Goal: Task Accomplishment & Management: Manage account settings

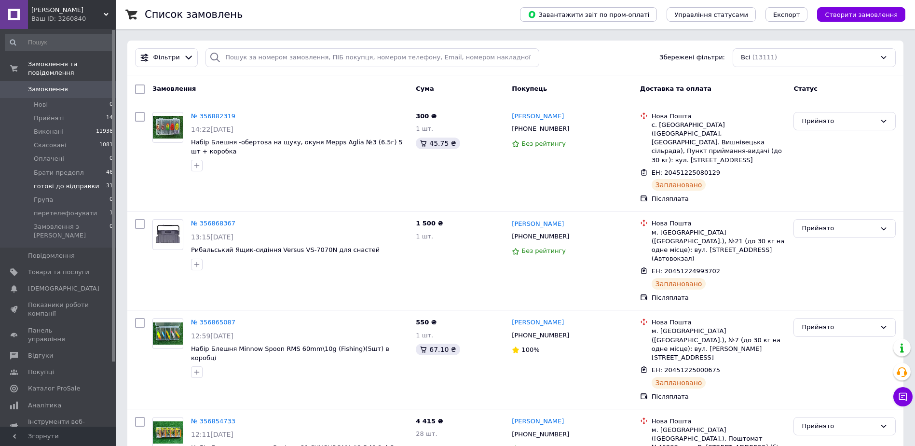
click at [59, 182] on span "готові до відправки" at bounding box center [67, 186] width 66 height 9
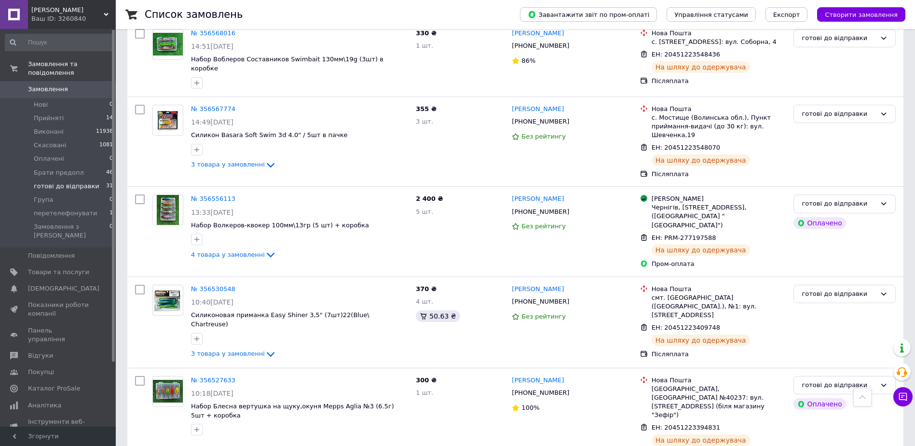
scroll to position [1350, 0]
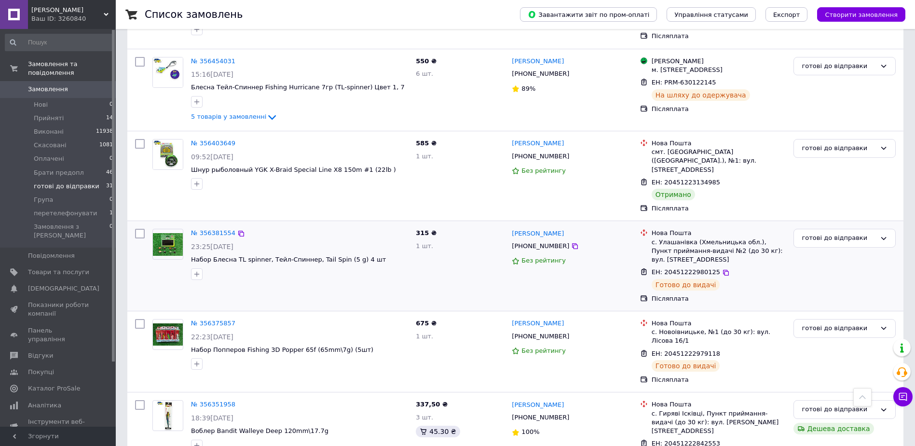
scroll to position [241, 0]
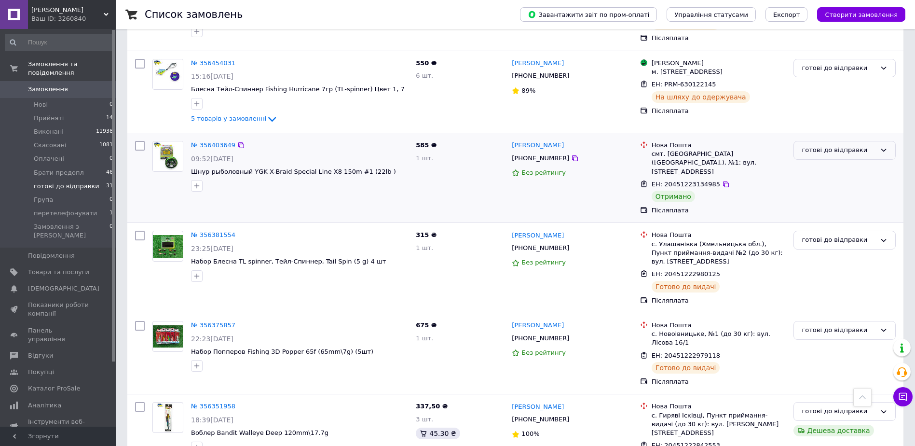
click at [838, 145] on div "готові до відправки" at bounding box center [839, 150] width 74 height 10
click at [819, 182] on li "Виконано" at bounding box center [844, 188] width 101 height 18
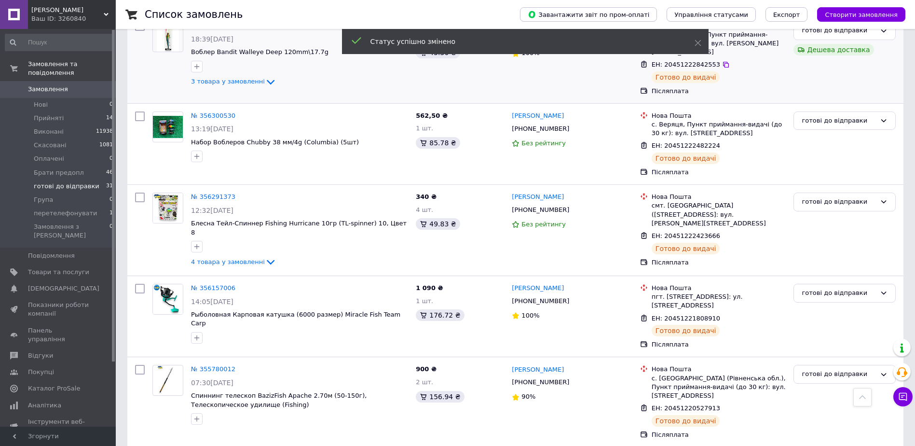
scroll to position [630, 0]
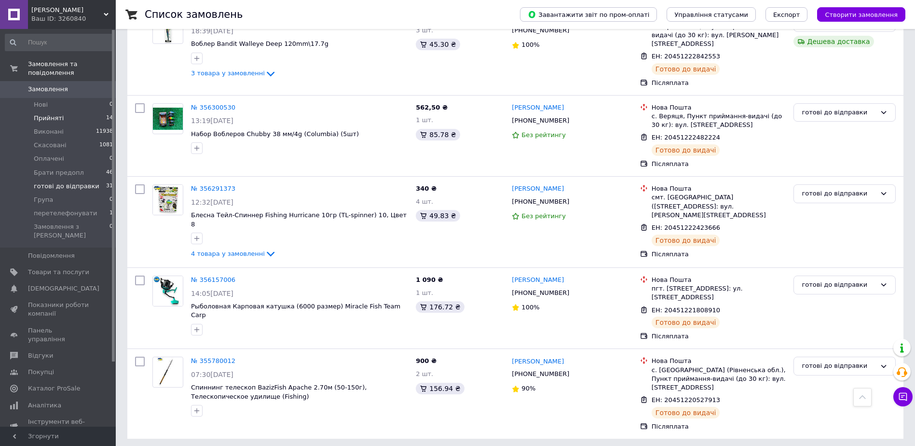
click at [67, 111] on li "Прийняті 14" at bounding box center [59, 118] width 119 height 14
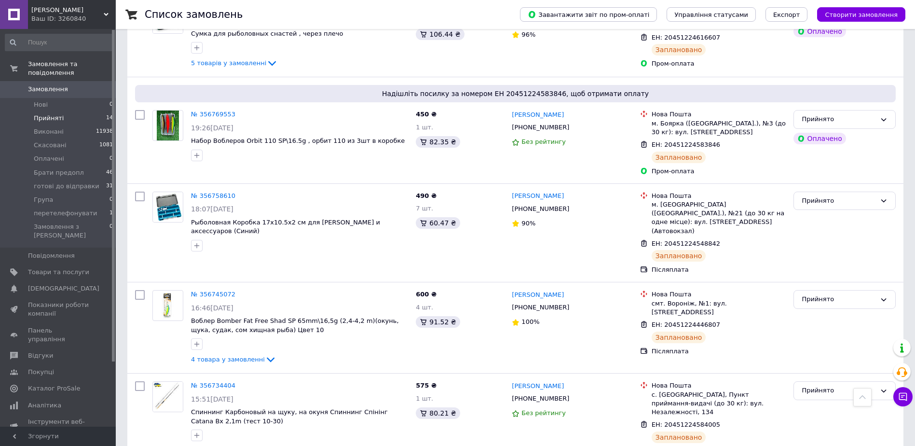
scroll to position [982, 0]
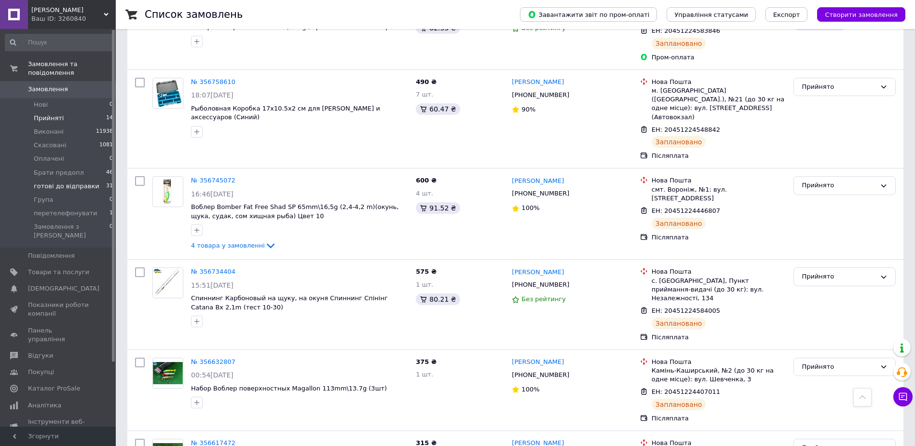
click at [44, 182] on span "готові до відправки" at bounding box center [67, 186] width 66 height 9
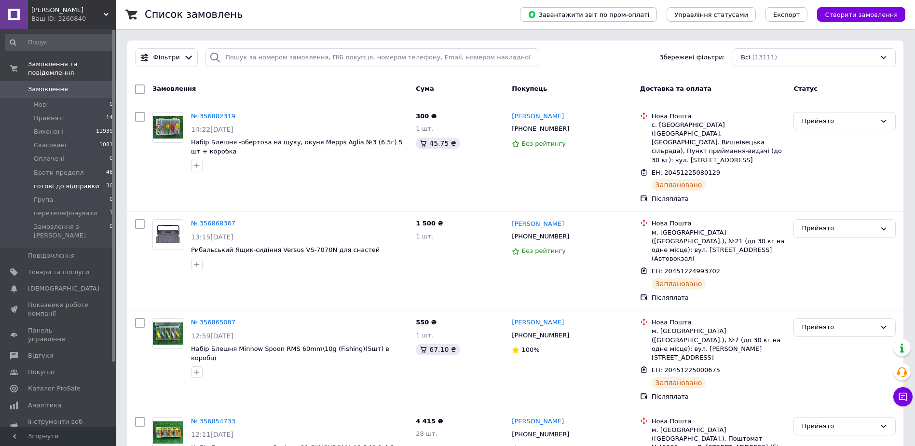
click at [55, 182] on span "готові до відправки" at bounding box center [67, 186] width 66 height 9
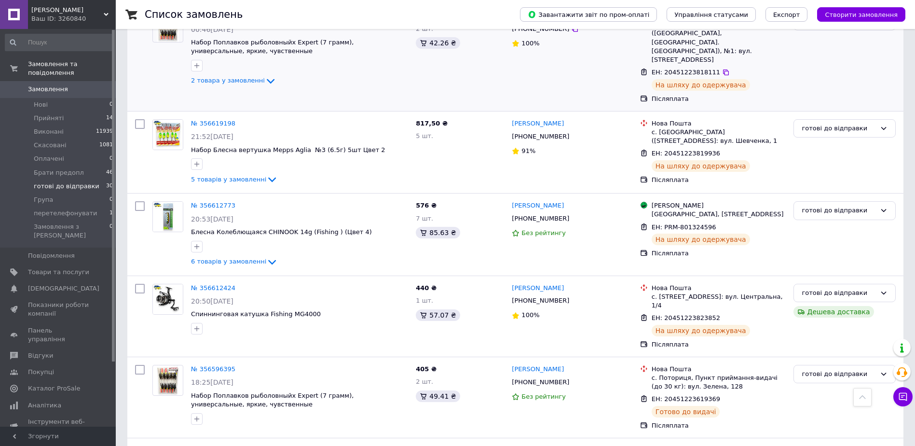
scroll to position [820, 0]
click at [57, 85] on span "Замовлення" at bounding box center [48, 89] width 40 height 9
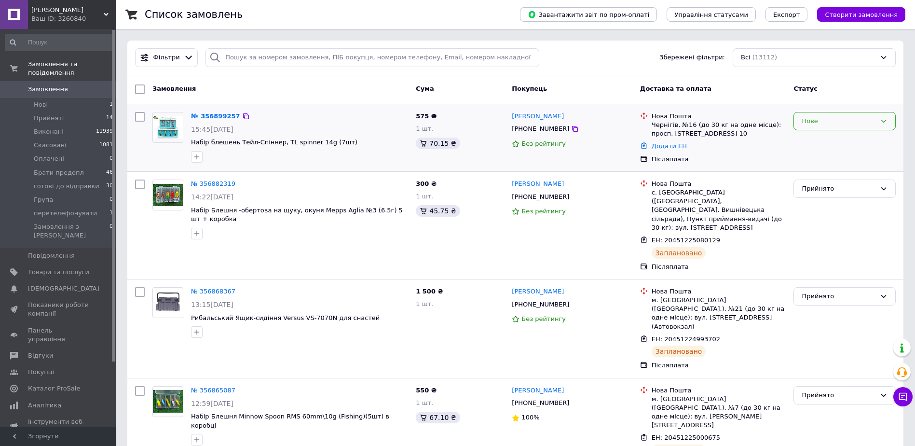
click at [835, 124] on div "Нове" at bounding box center [839, 121] width 74 height 10
click at [820, 144] on li "Прийнято" at bounding box center [844, 141] width 101 height 18
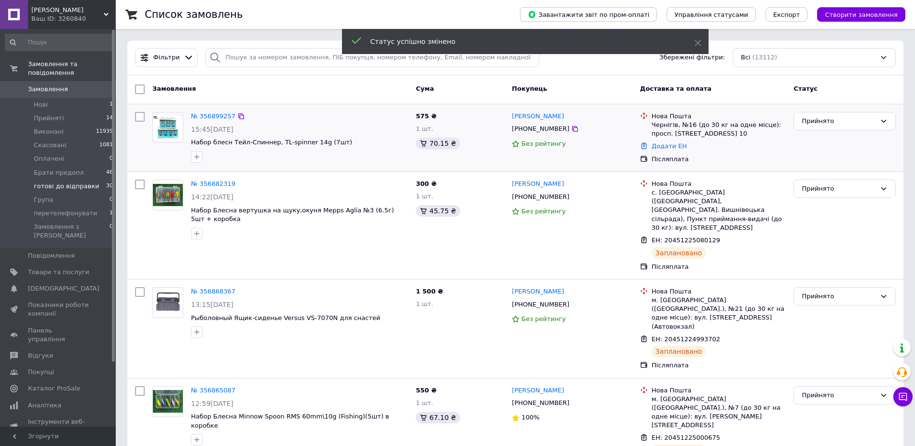
click at [54, 182] on span "готові до відправки" at bounding box center [67, 186] width 66 height 9
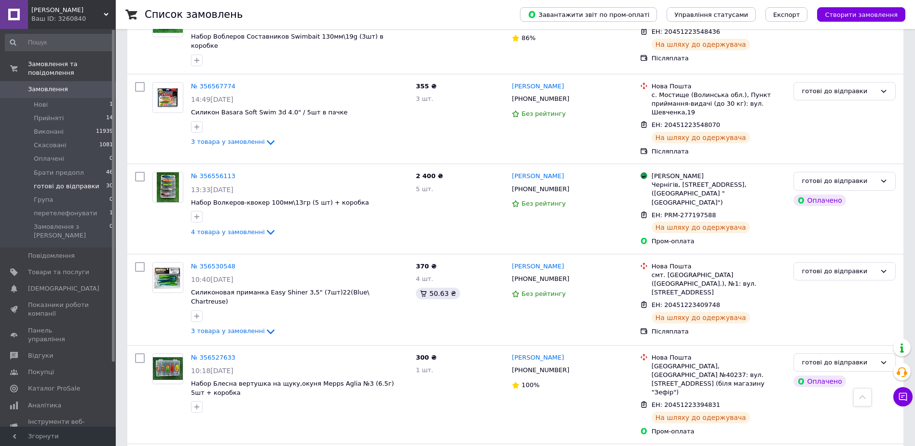
scroll to position [1350, 0]
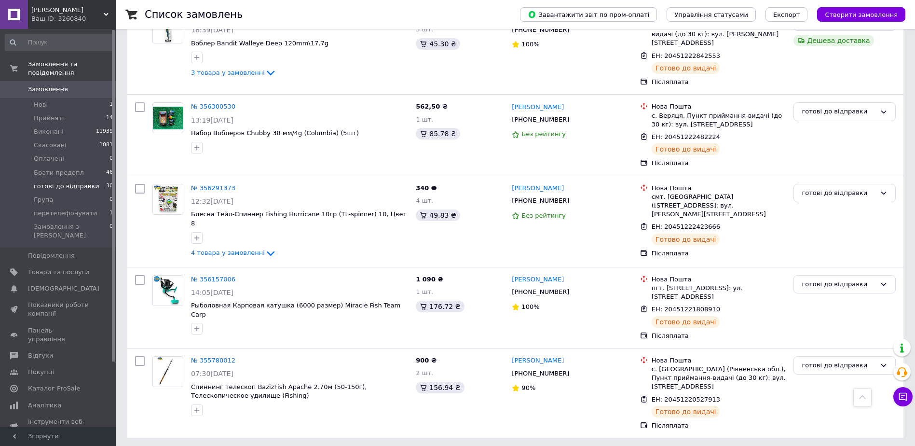
scroll to position [549, 0]
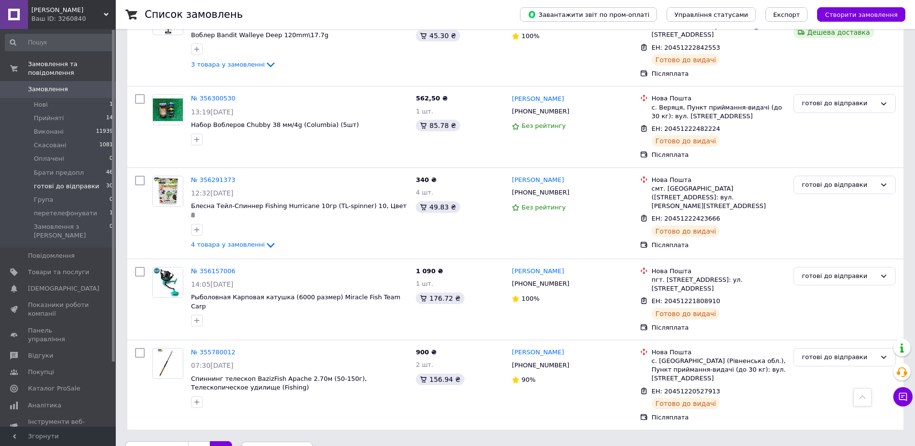
click at [191, 441] on link "1" at bounding box center [199, 451] width 22 height 20
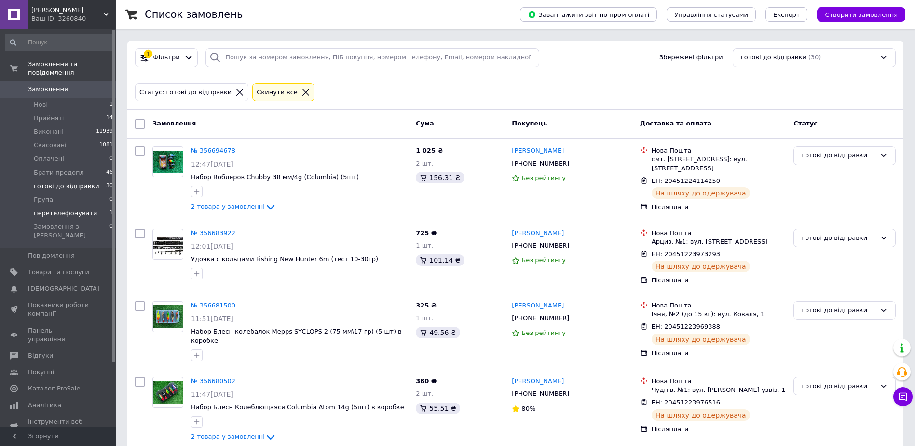
click at [68, 209] on span "перетелефонувати" at bounding box center [66, 213] width 64 height 9
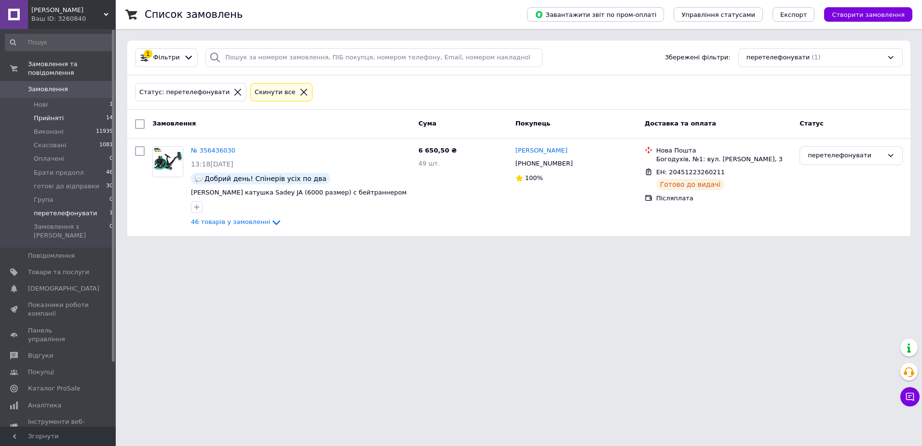
click at [60, 115] on li "Прийняті 14" at bounding box center [59, 118] width 119 height 14
